Goal: Task Accomplishment & Management: Use online tool/utility

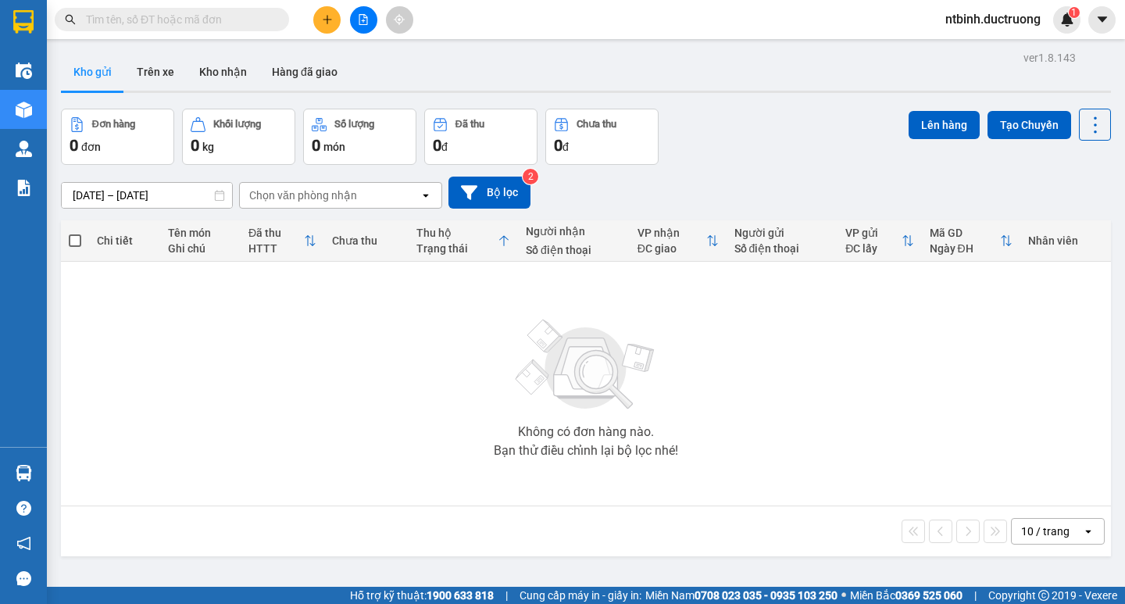
click at [325, 23] on icon "plus" at bounding box center [327, 19] width 11 height 11
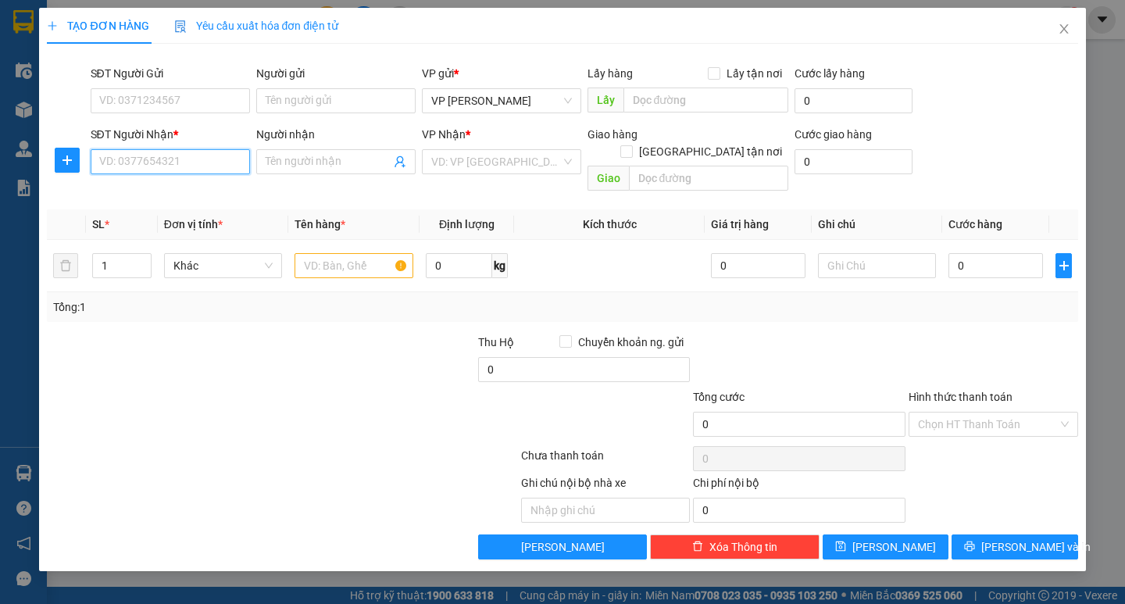
click at [157, 154] on input "SĐT Người Nhận *" at bounding box center [170, 161] width 159 height 25
type input "0962771991"
click at [197, 189] on div "0962771991 - c linh cầu đá nam định" at bounding box center [189, 192] width 178 height 17
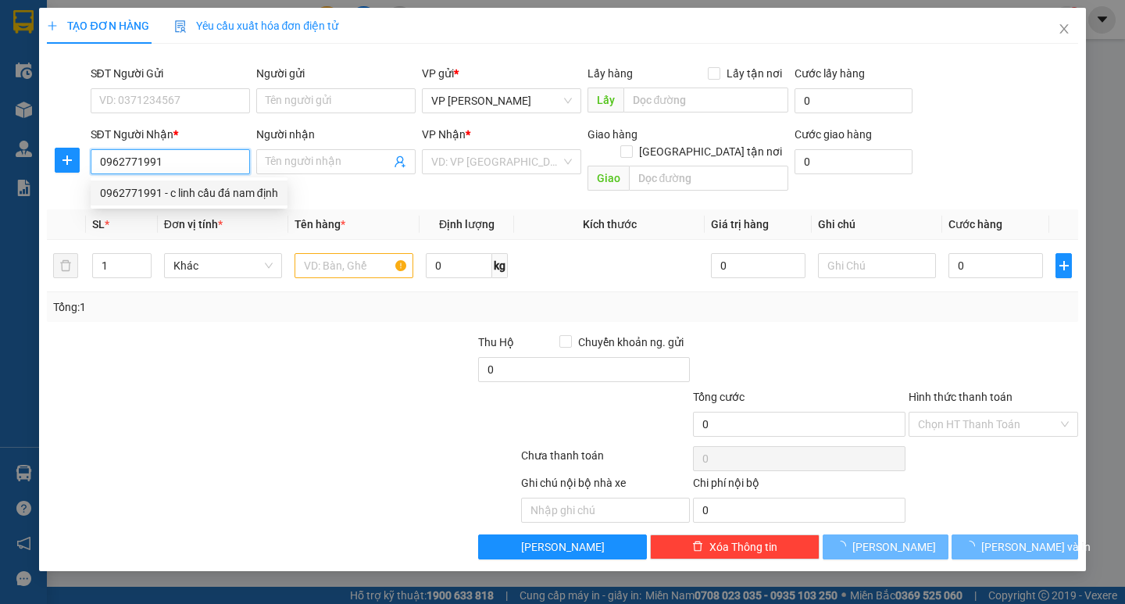
type input "c linh cầu đá nam định"
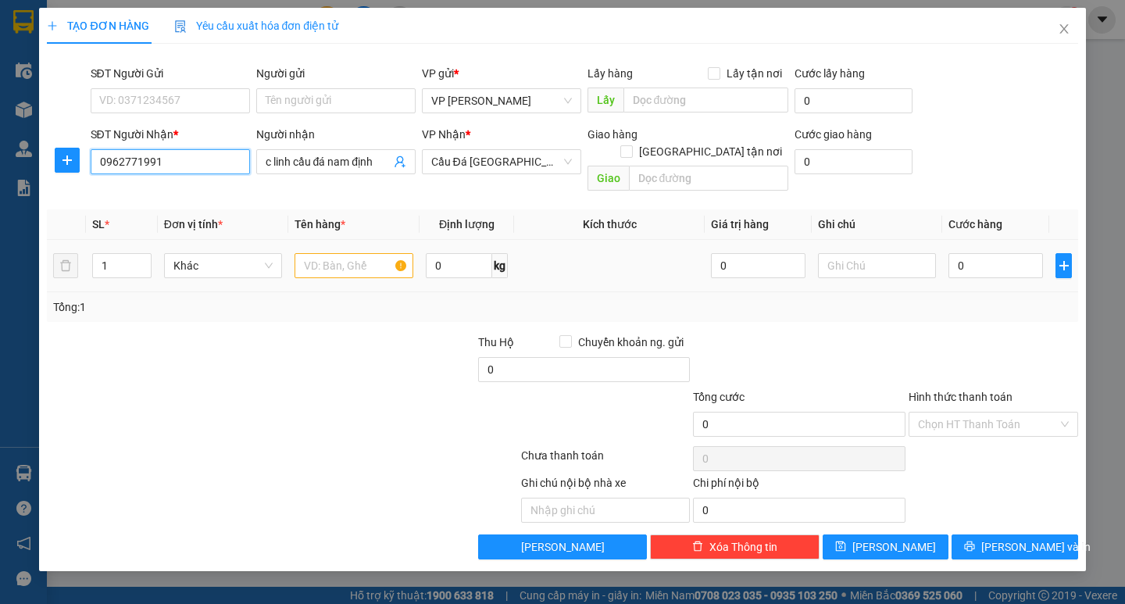
type input "0962771991"
click at [344, 253] on input "text" at bounding box center [354, 265] width 118 height 25
type input "hoa"
click at [975, 253] on input "0" at bounding box center [996, 265] width 95 height 25
type input "7"
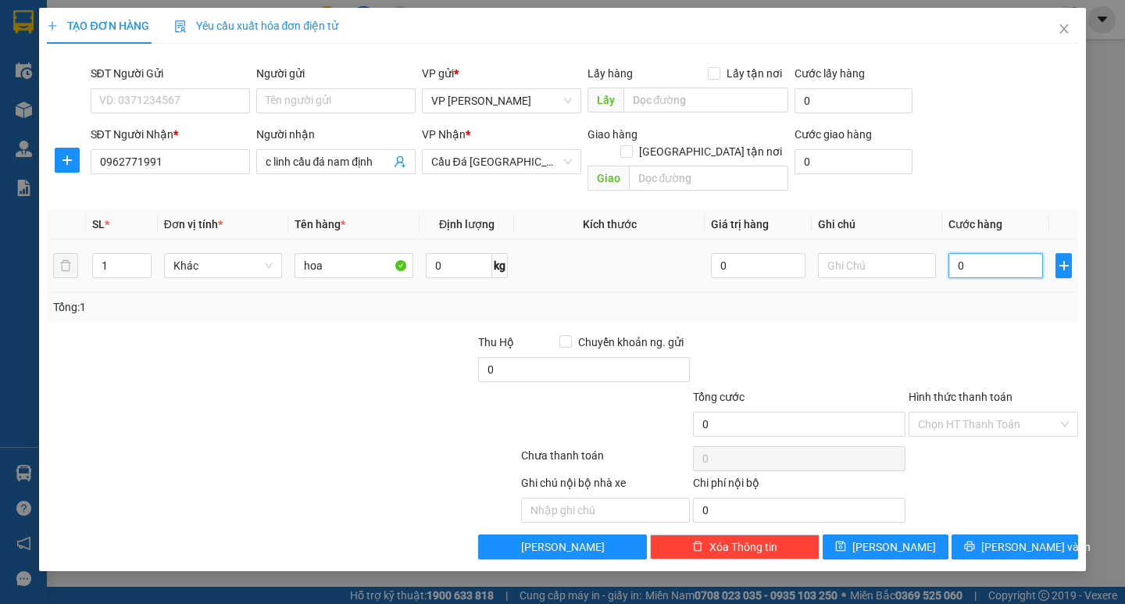
type input "7"
type input "70"
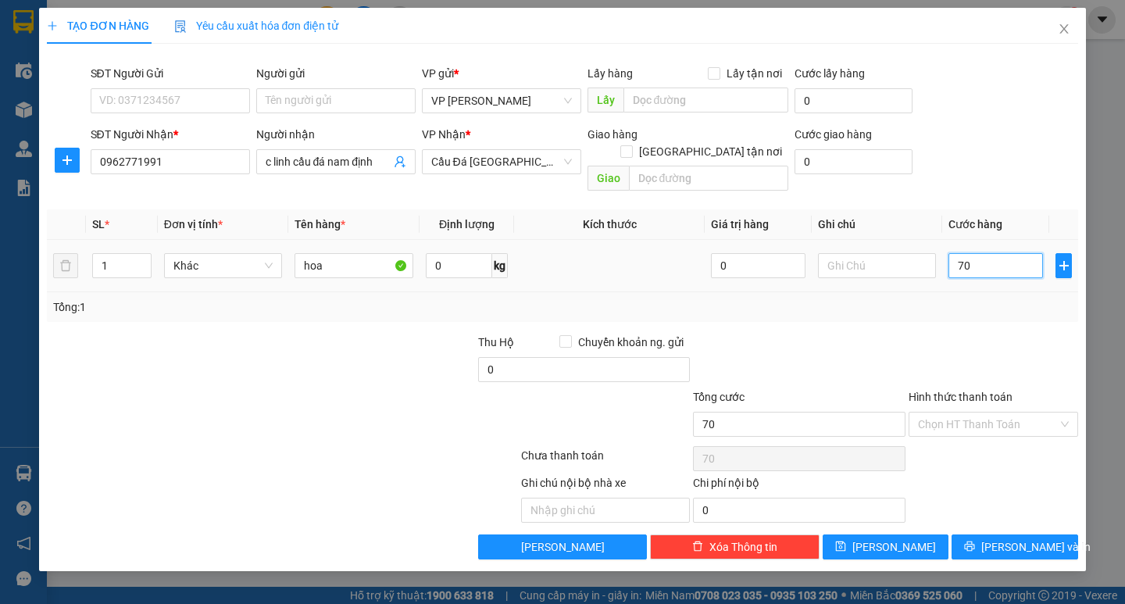
click at [975, 253] on input "70" at bounding box center [996, 265] width 95 height 25
type input "70.000"
click at [1023, 541] on button "[PERSON_NAME] và In" at bounding box center [1015, 546] width 126 height 25
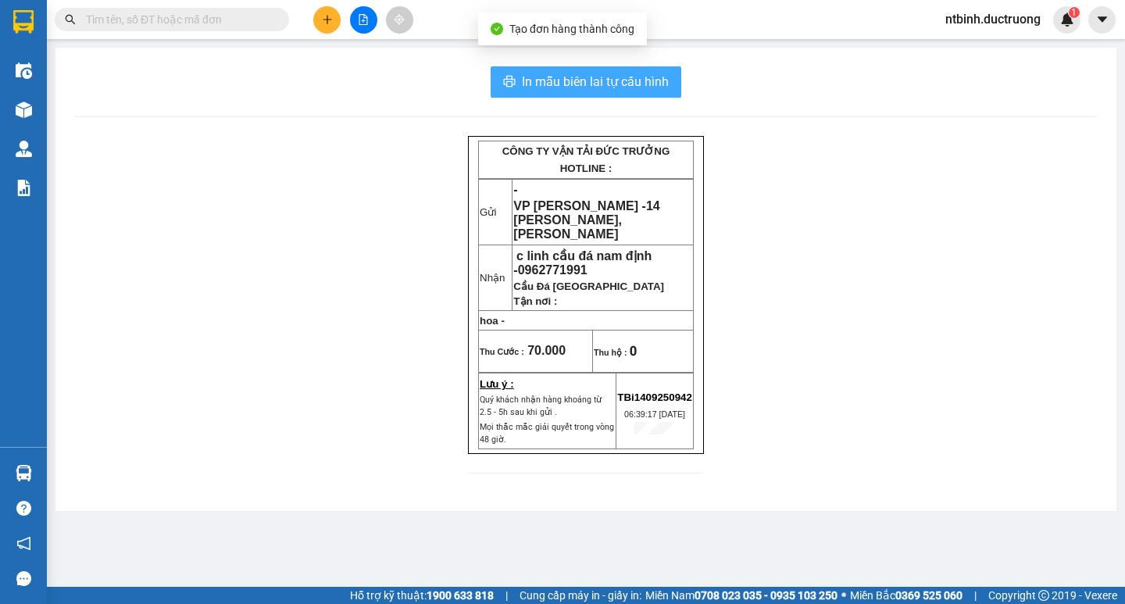
click at [649, 82] on span "In mẫu biên lai tự cấu hình" at bounding box center [595, 82] width 147 height 20
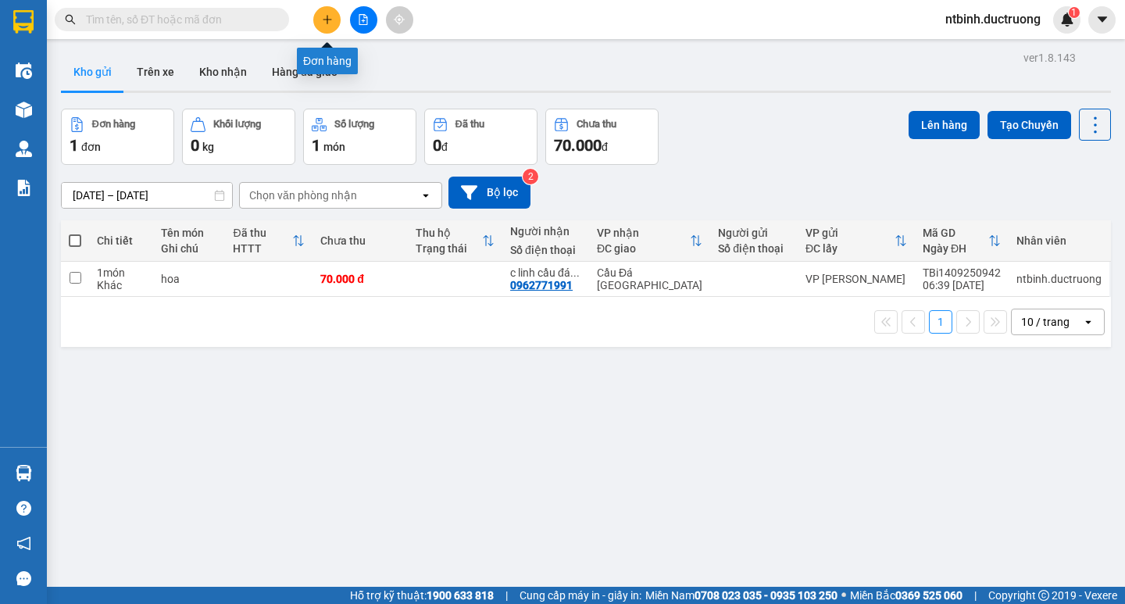
click at [325, 20] on icon "plus" at bounding box center [327, 19] width 9 height 1
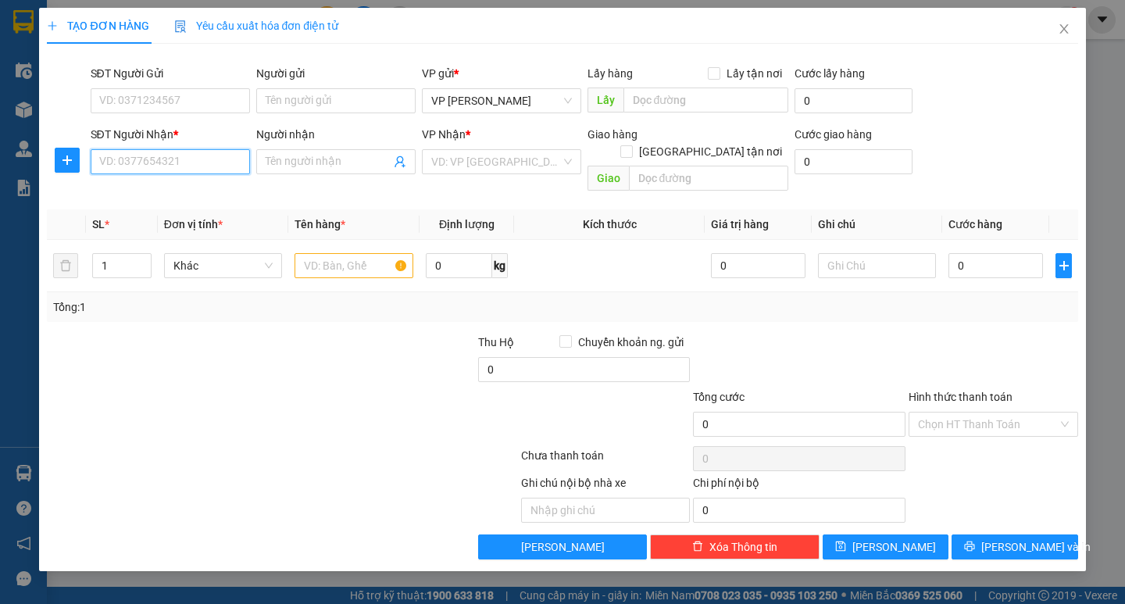
click at [150, 152] on input "SĐT Người Nhận *" at bounding box center [170, 161] width 159 height 25
click at [1065, 31] on icon "close" at bounding box center [1063, 28] width 9 height 9
